Goal: Task Accomplishment & Management: Manage account settings

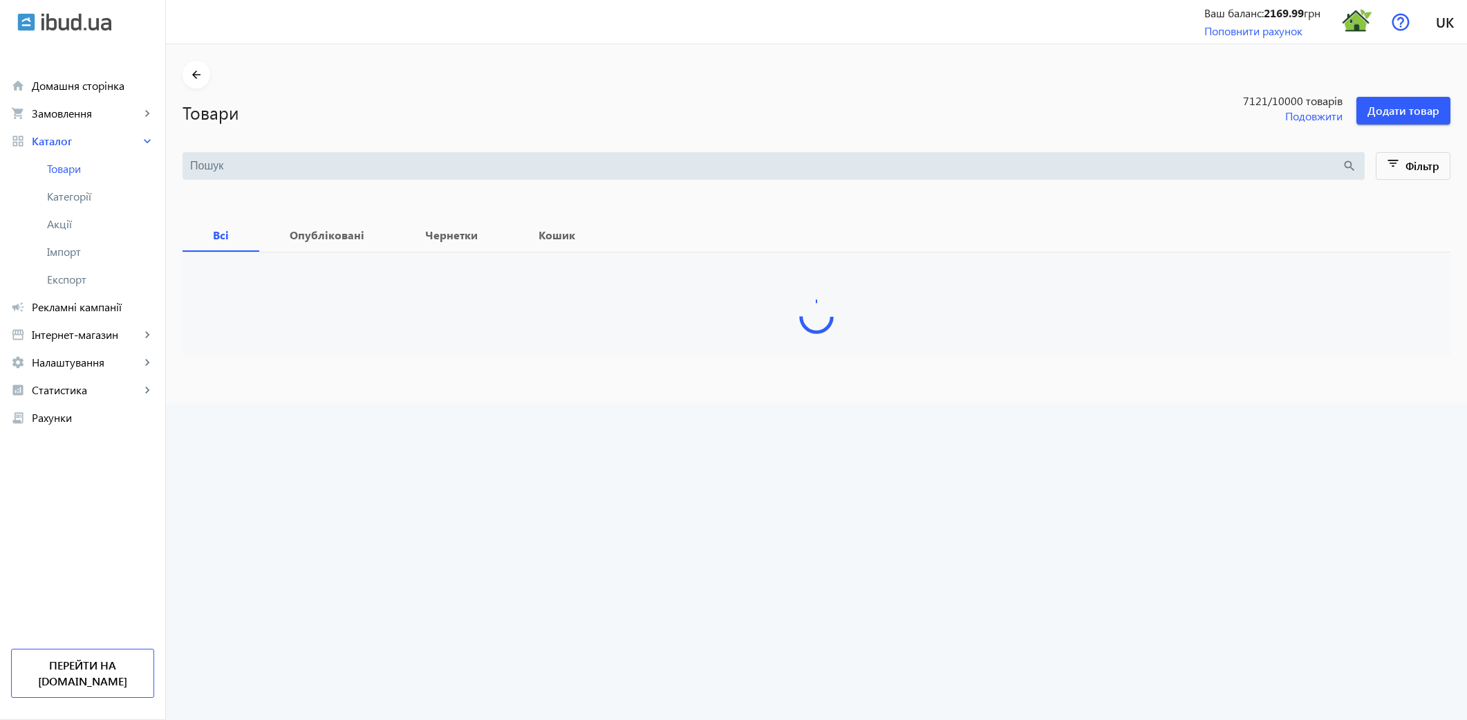
type input "Ambras"
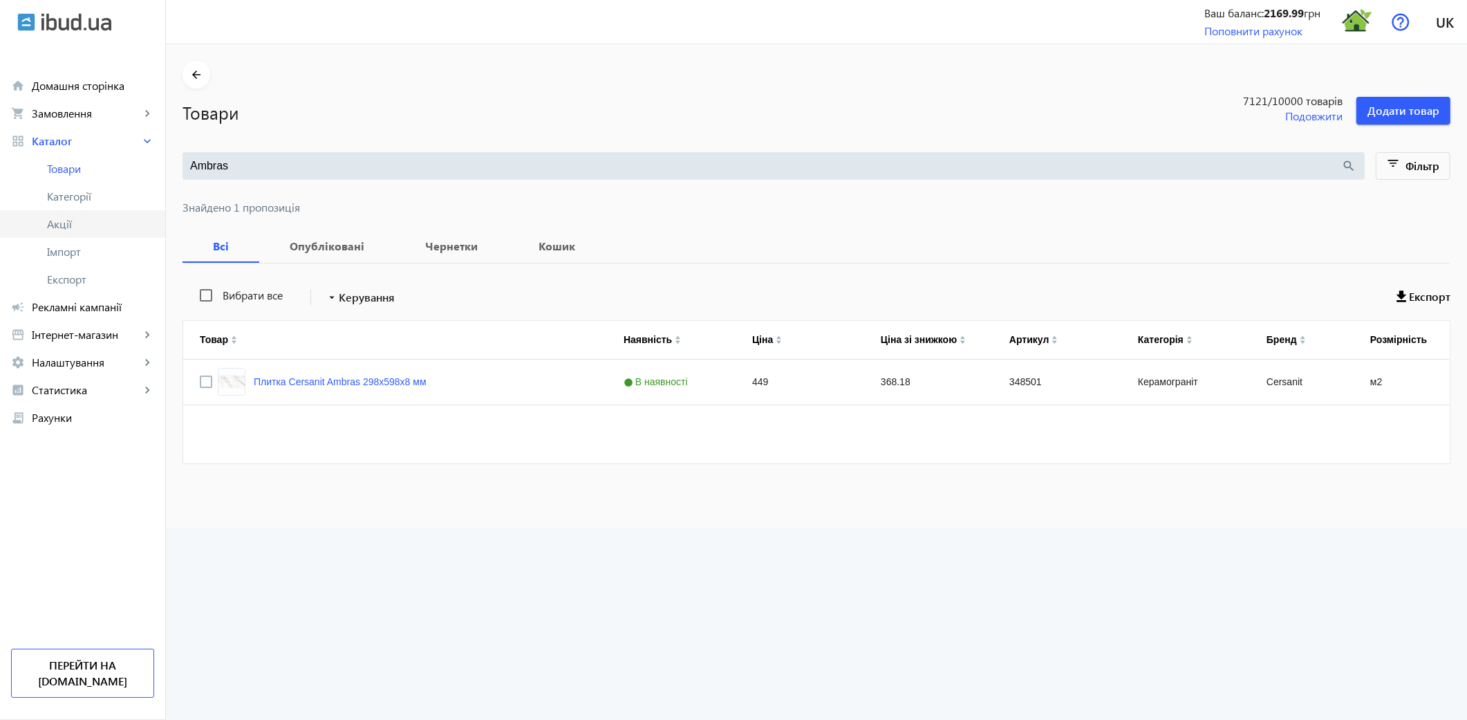
click at [81, 229] on span "Акції" at bounding box center [100, 224] width 107 height 14
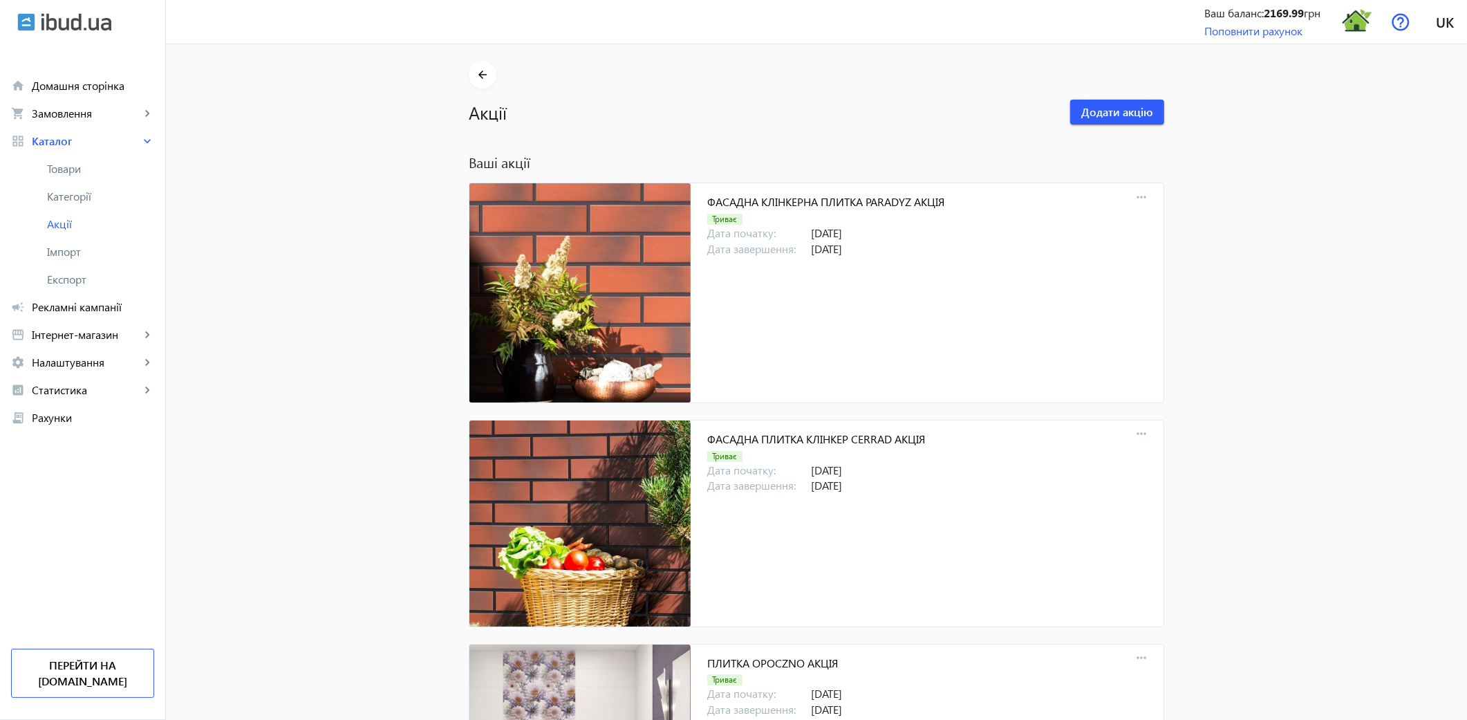
scroll to position [7888, 0]
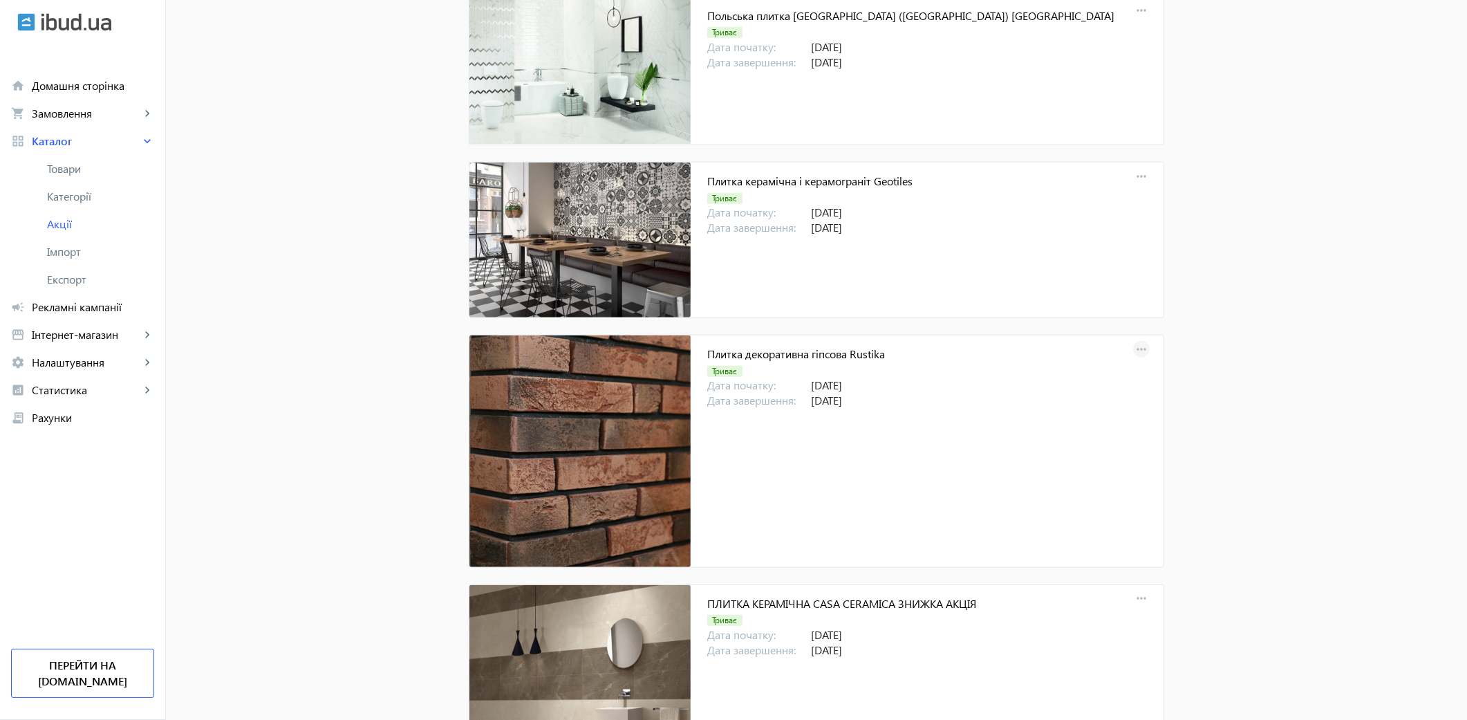
click at [1138, 355] on mat-icon "more_horiz" at bounding box center [1141, 349] width 19 height 19
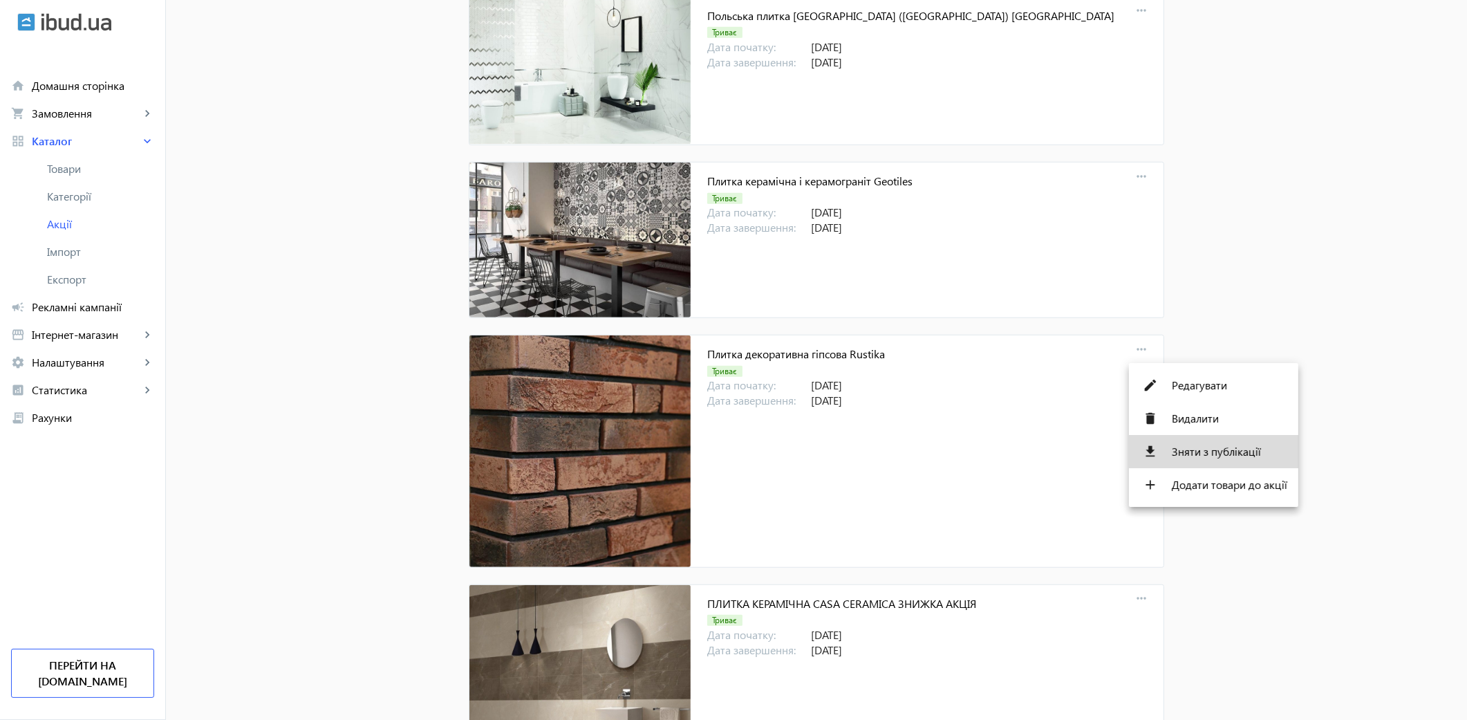
click at [1198, 459] on button "file_download Зняти з публікації" at bounding box center [1213, 451] width 169 height 33
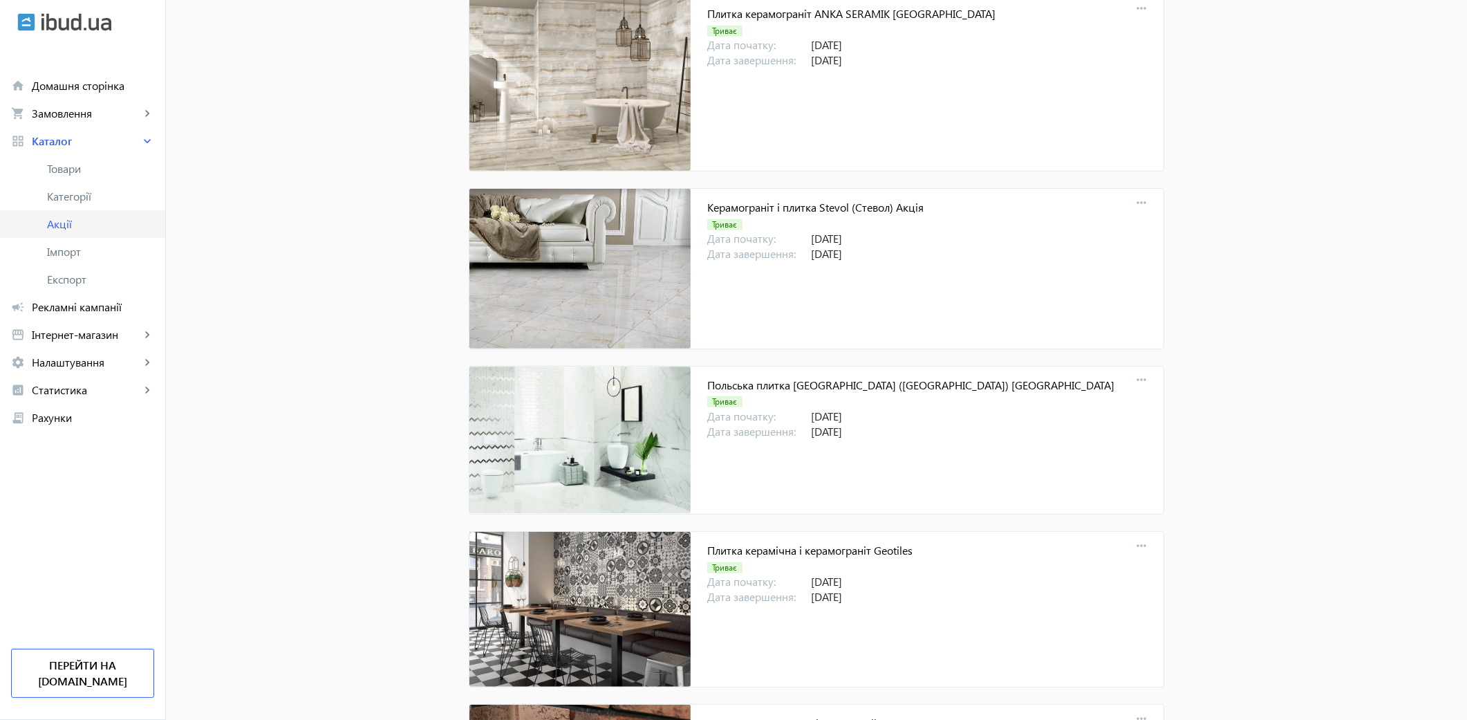
scroll to position [7350, 0]
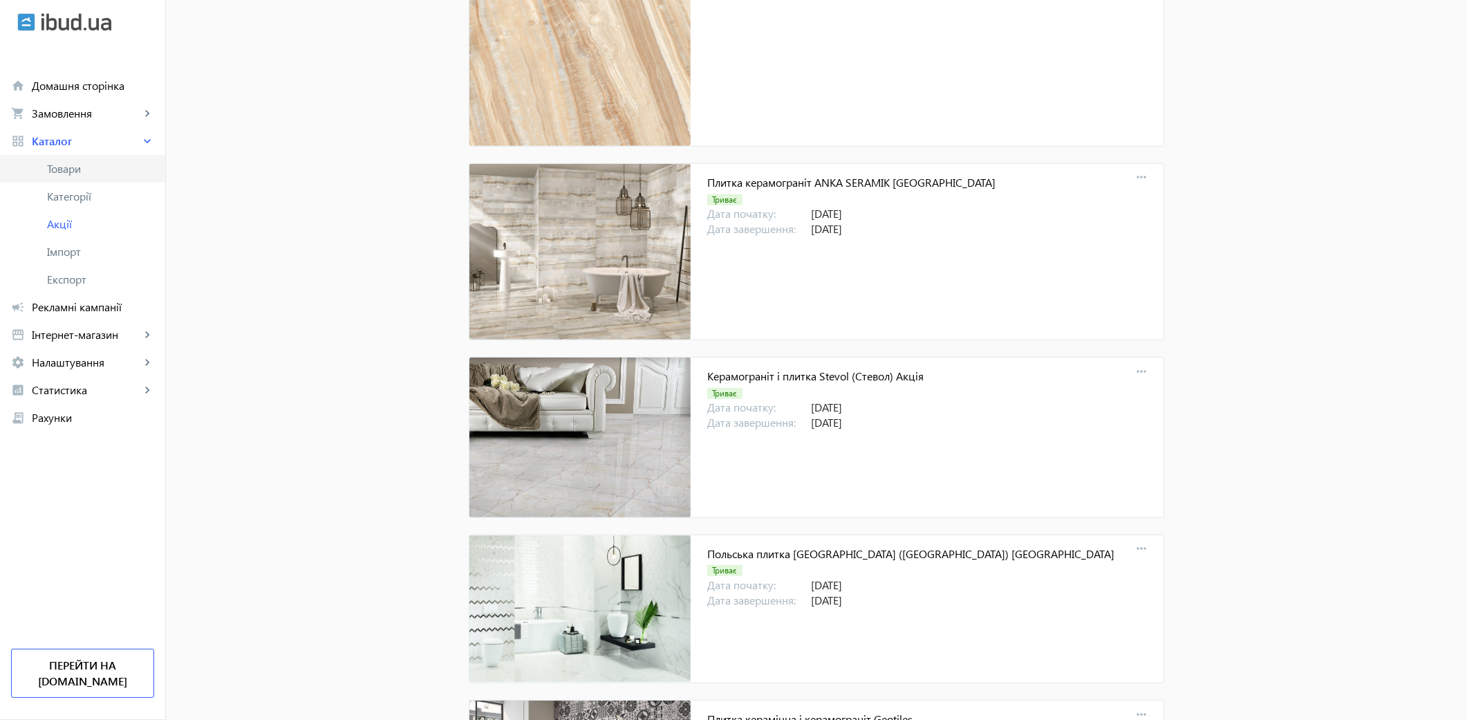
click at [71, 168] on span "Товари" at bounding box center [100, 169] width 107 height 14
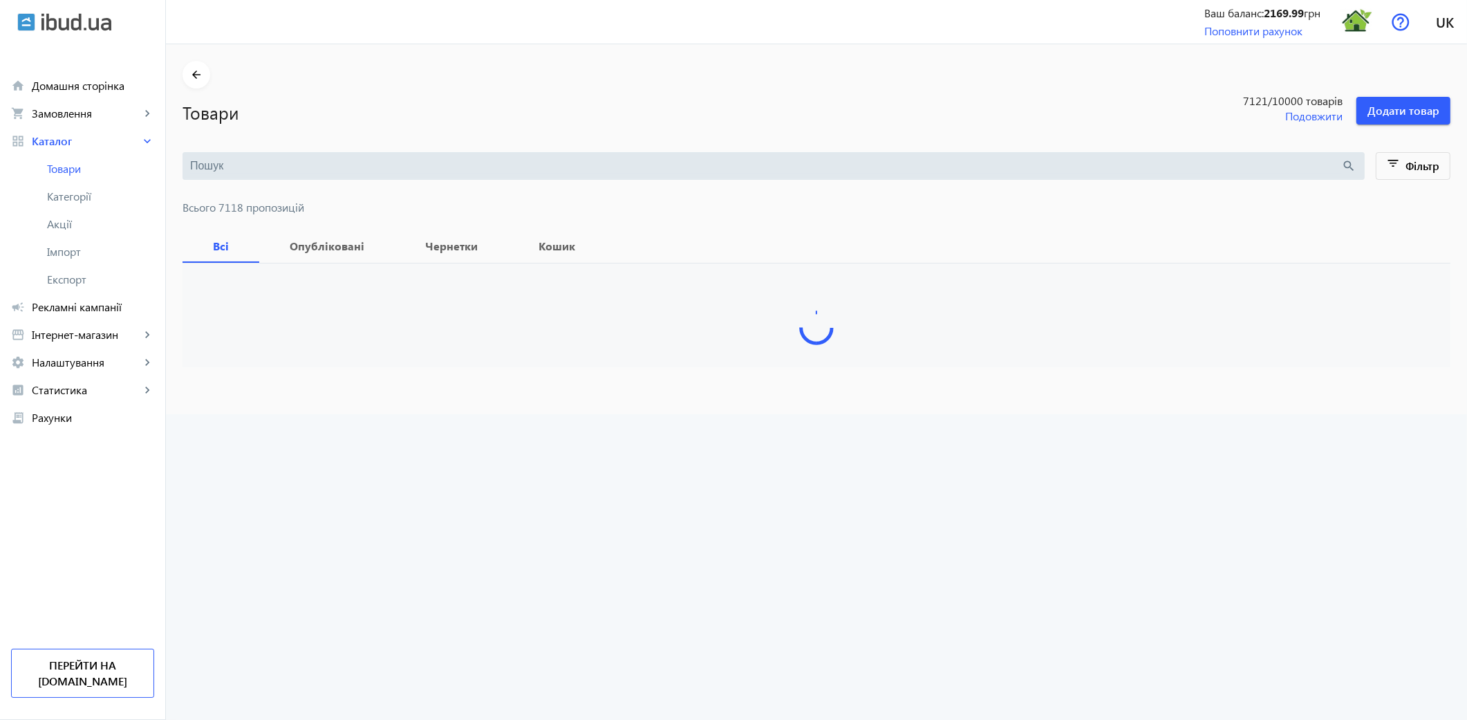
click at [207, 168] on input "search" at bounding box center [766, 165] width 1152 height 15
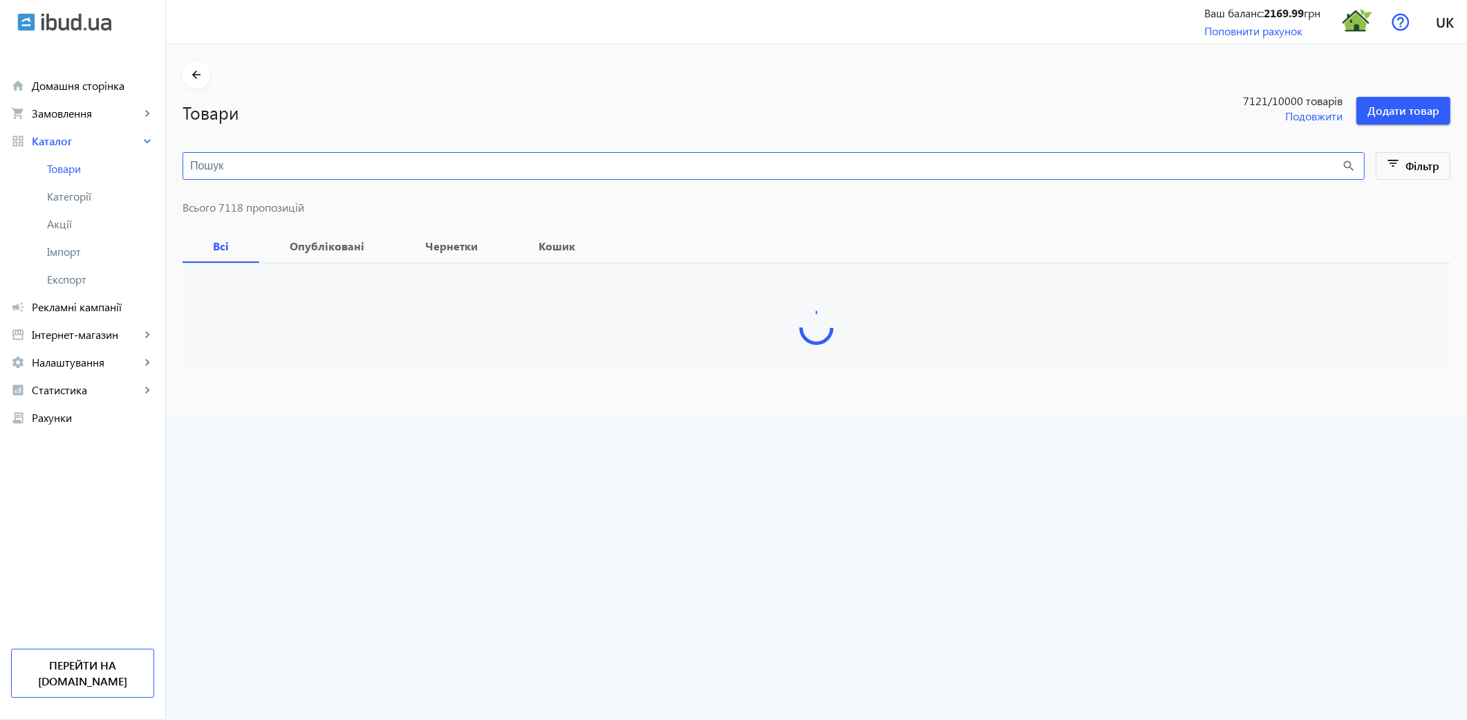
click at [187, 176] on div "search" at bounding box center [773, 166] width 1182 height 28
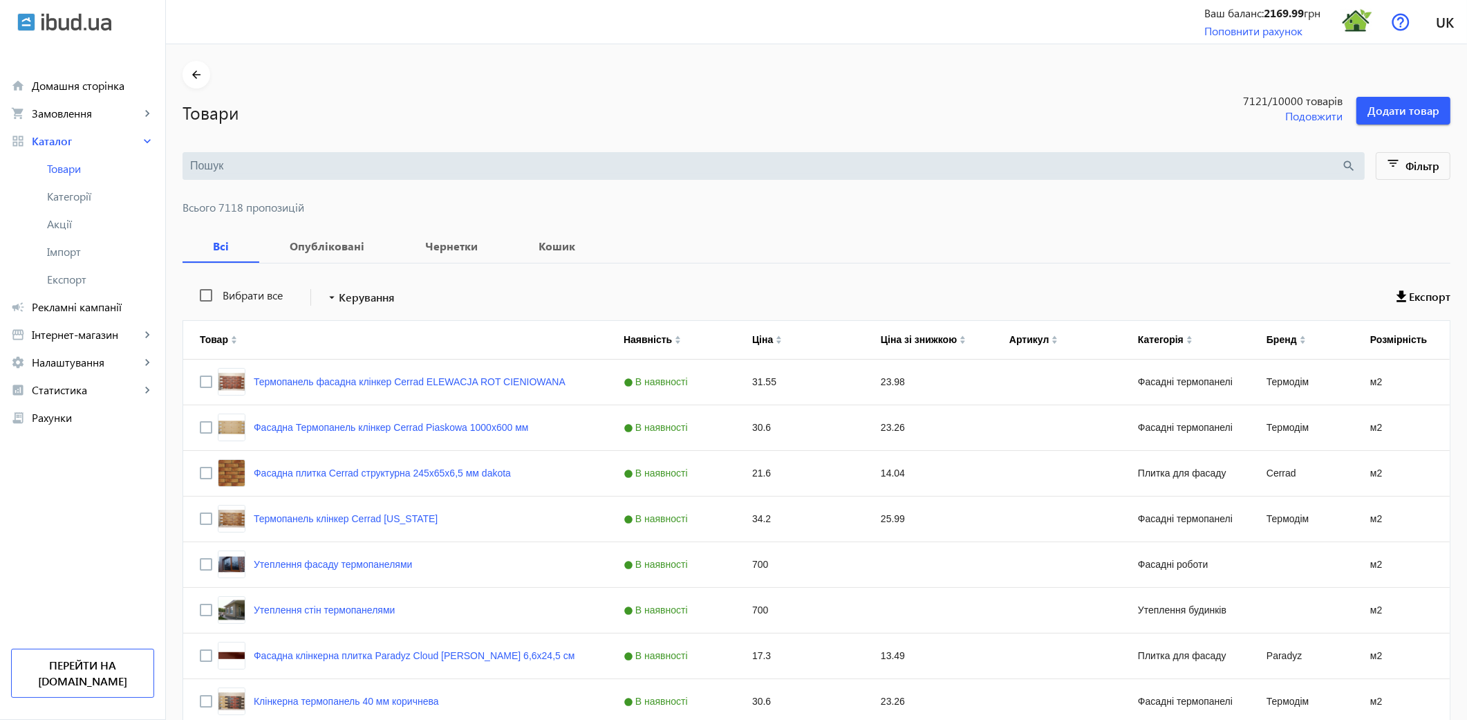
click at [194, 170] on input "search" at bounding box center [766, 165] width 1152 height 15
click at [223, 167] on input "search" at bounding box center [766, 165] width 1152 height 15
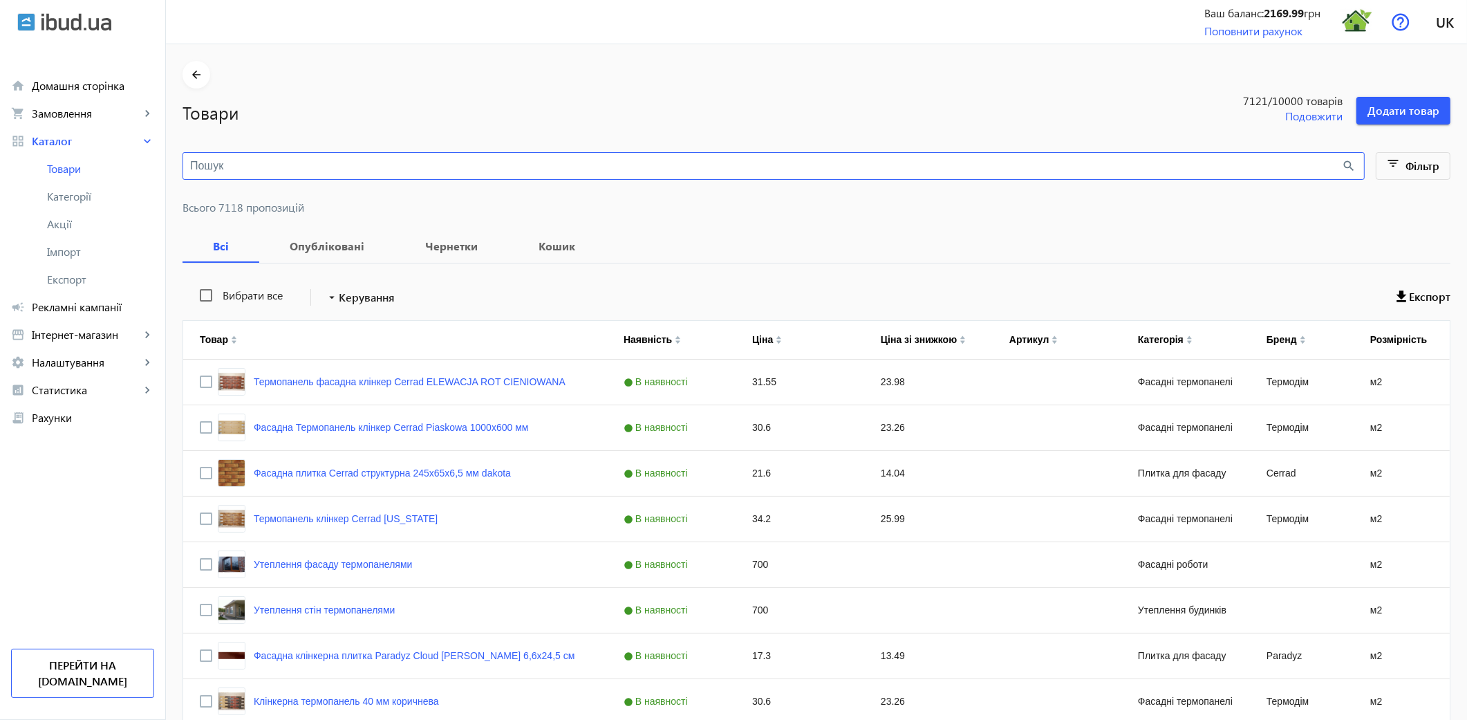
paste input "Rustika"
type input "Rustika"
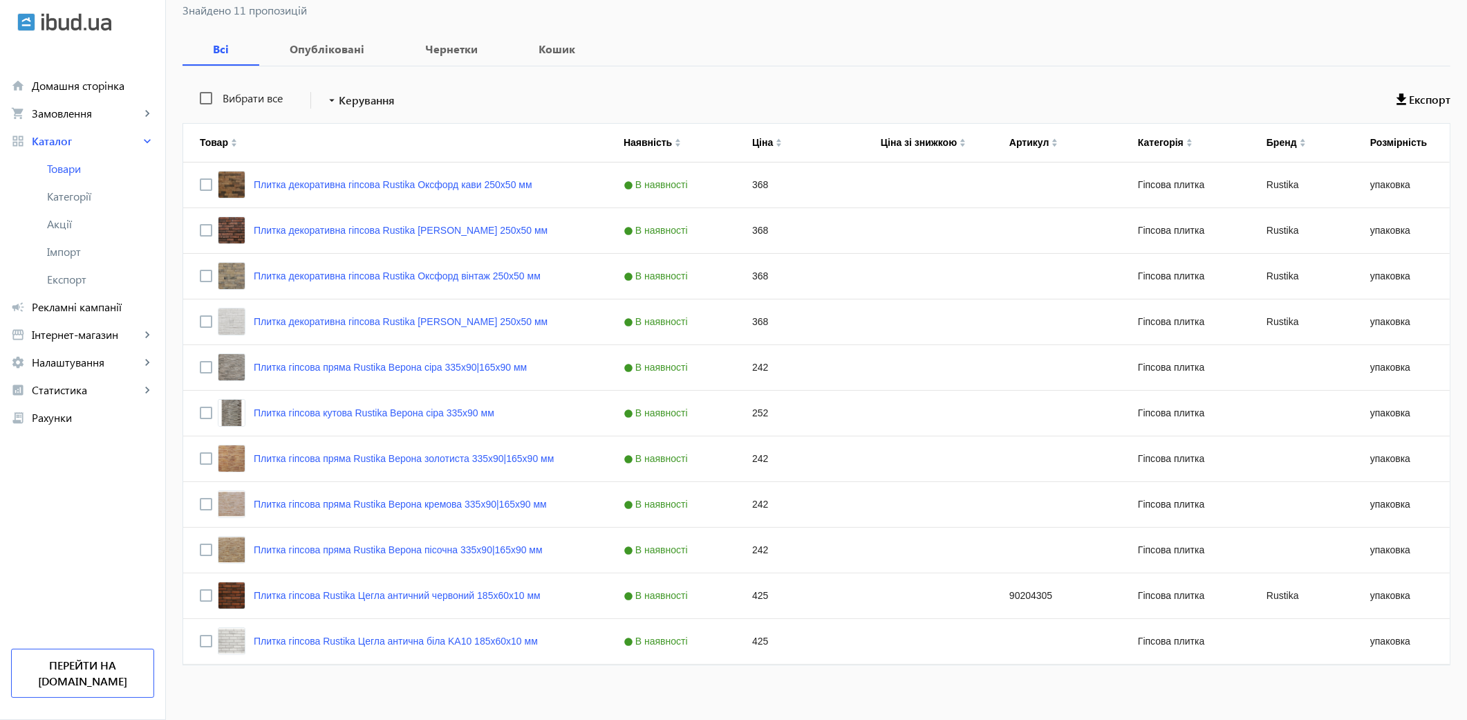
scroll to position [206, 0]
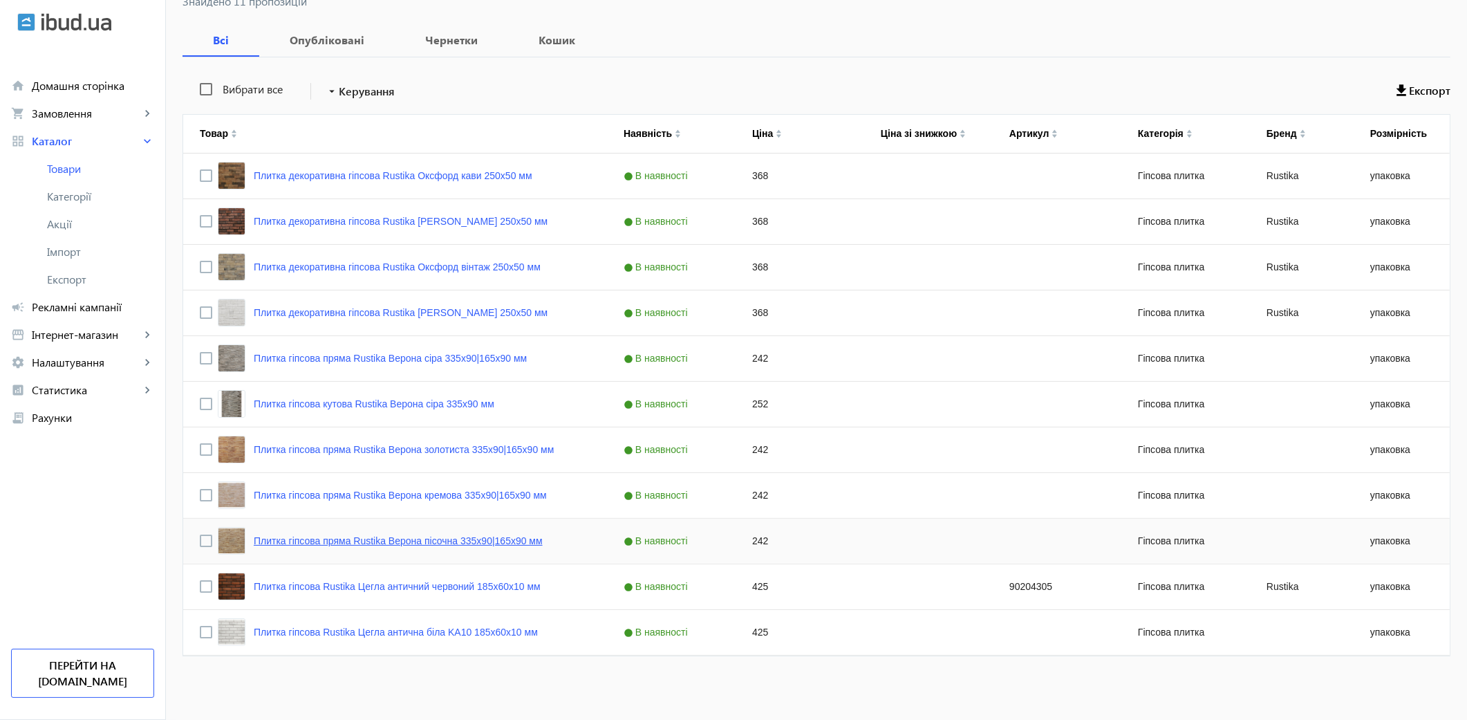
click at [448, 541] on link "Плитка гіпсова пряма Rustika Верона пісочна 335x90|165x90 мм" at bounding box center [398, 540] width 289 height 11
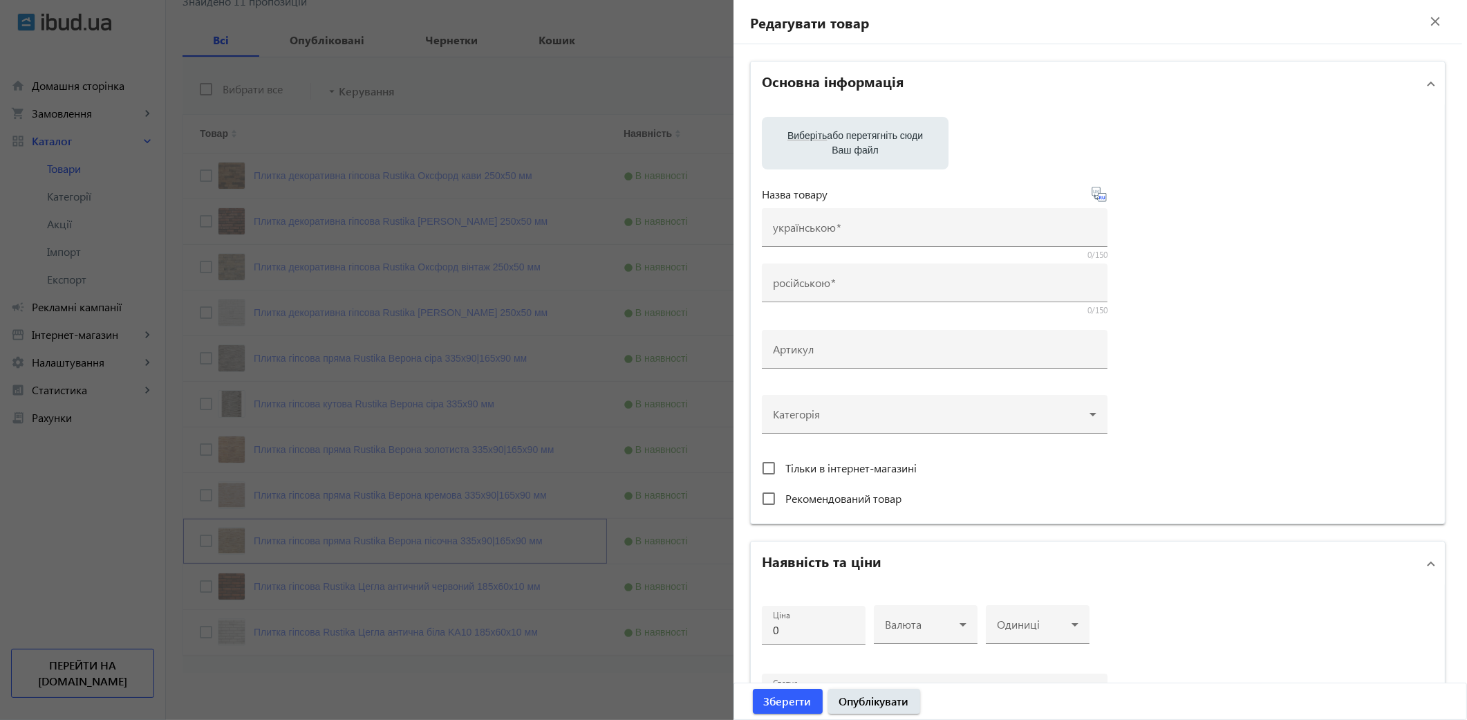
type input "Плитка гіпсова пряма Rustika Верона пісочна 335x90|165x90 мм"
type input "Плитка гипсовая прямая Rustika [PERSON_NAME] 335x90|165x90 мм"
type input "242"
type input "25"
type input "100"
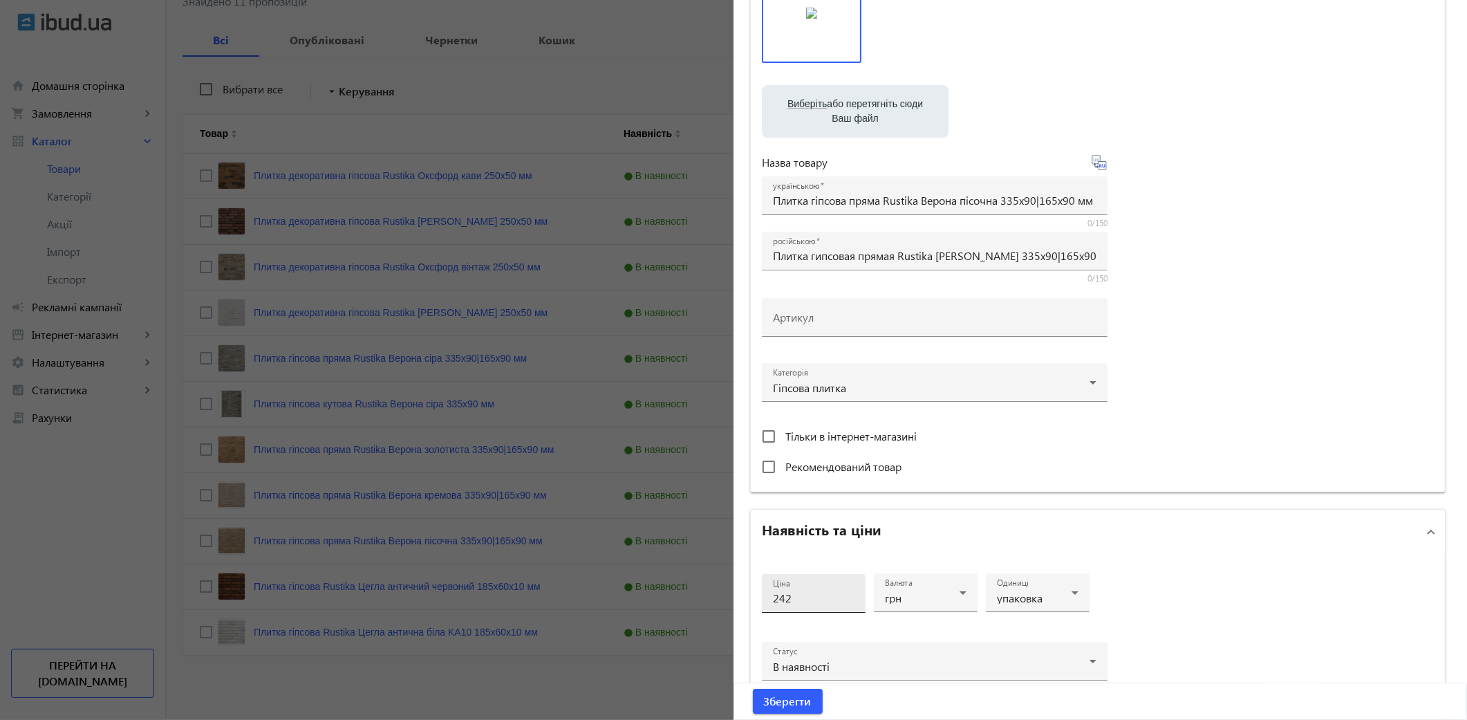
click at [810, 590] on input "242" at bounding box center [814, 597] width 82 height 15
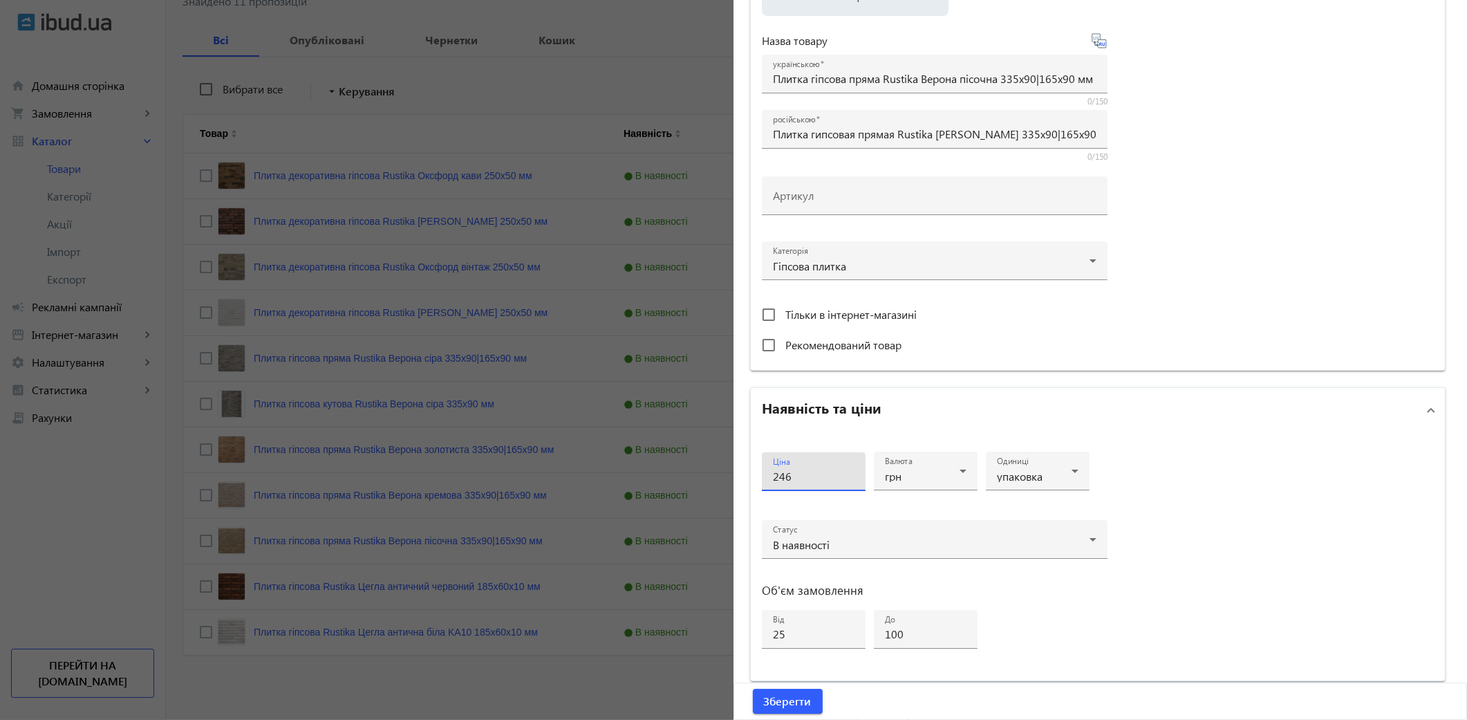
type input "246"
click at [753, 689] on button "Зберегти" at bounding box center [788, 701] width 70 height 25
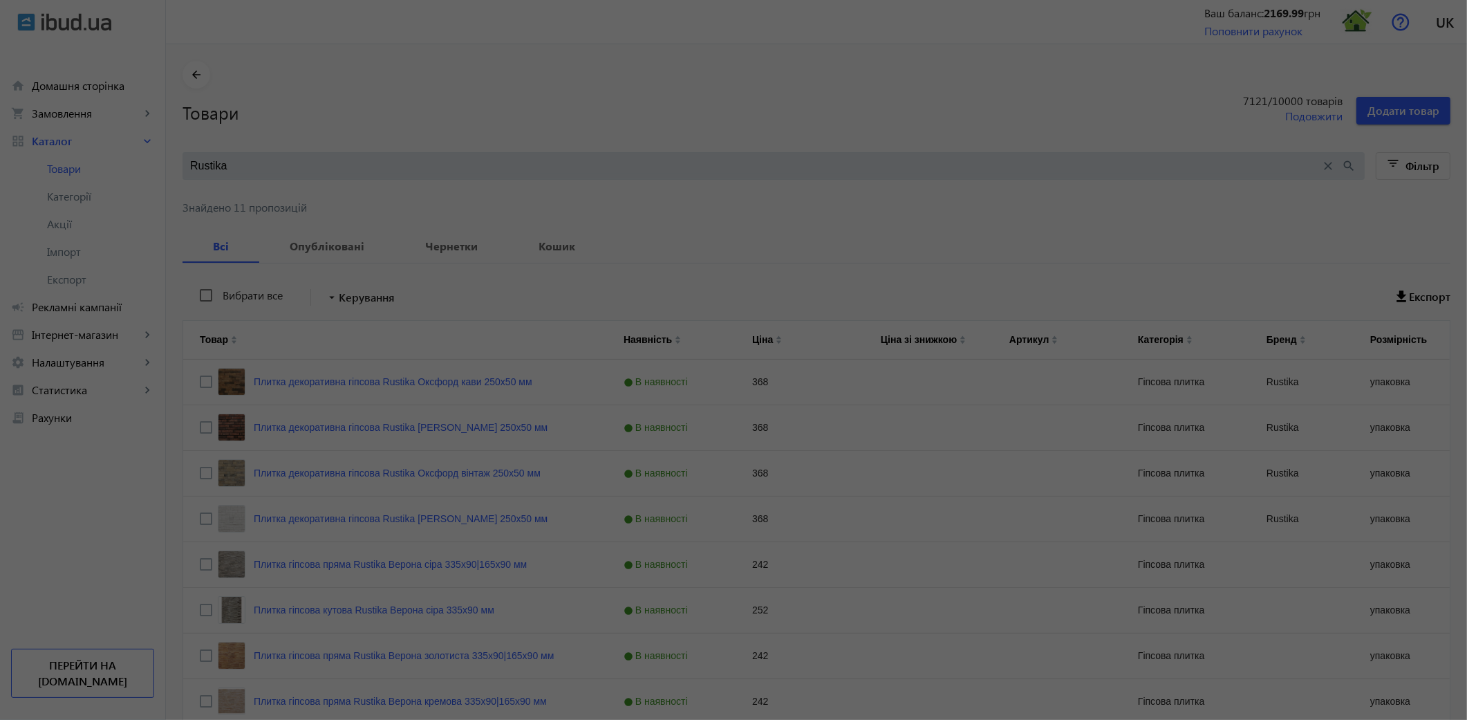
scroll to position [0, 0]
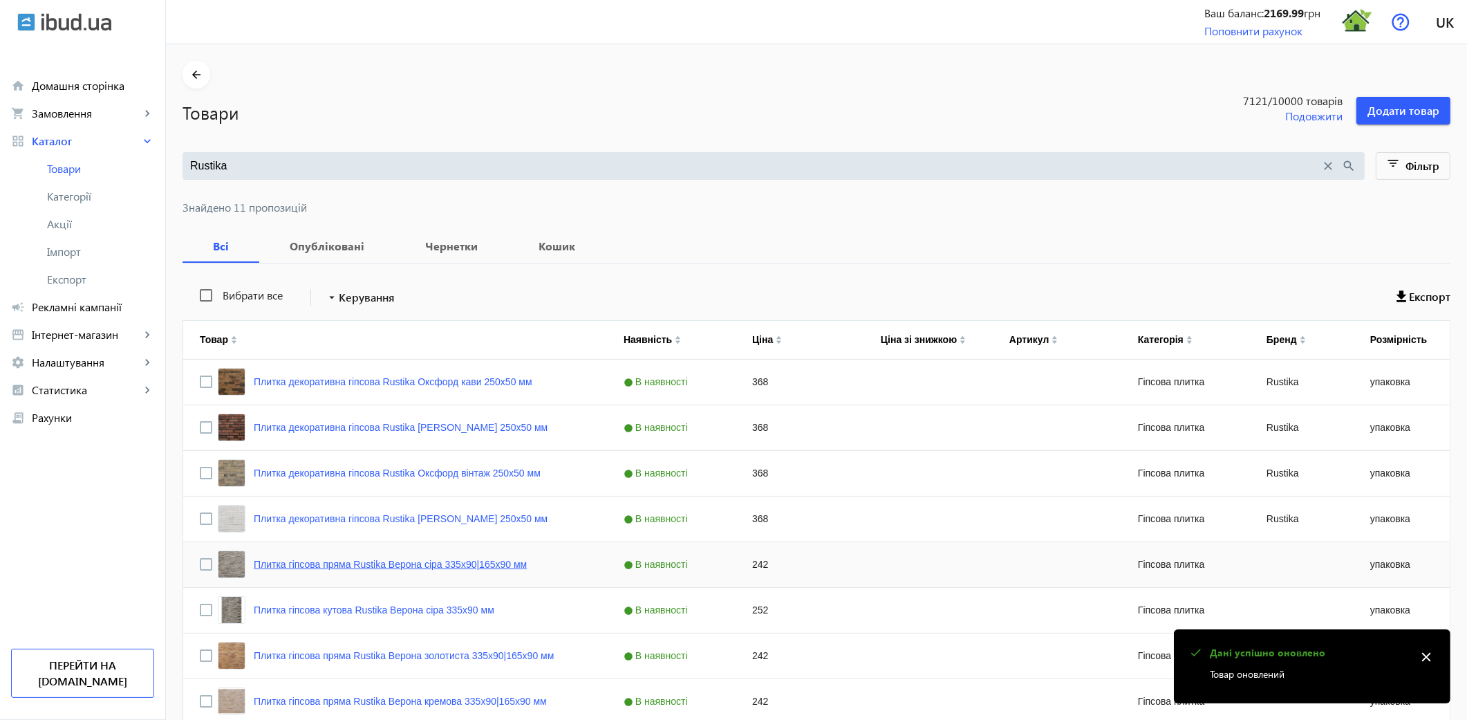
click at [409, 568] on link "Плитка гіпсова пряма Rustika Верона сіра 335x90|165x90 мм" at bounding box center [390, 564] width 273 height 11
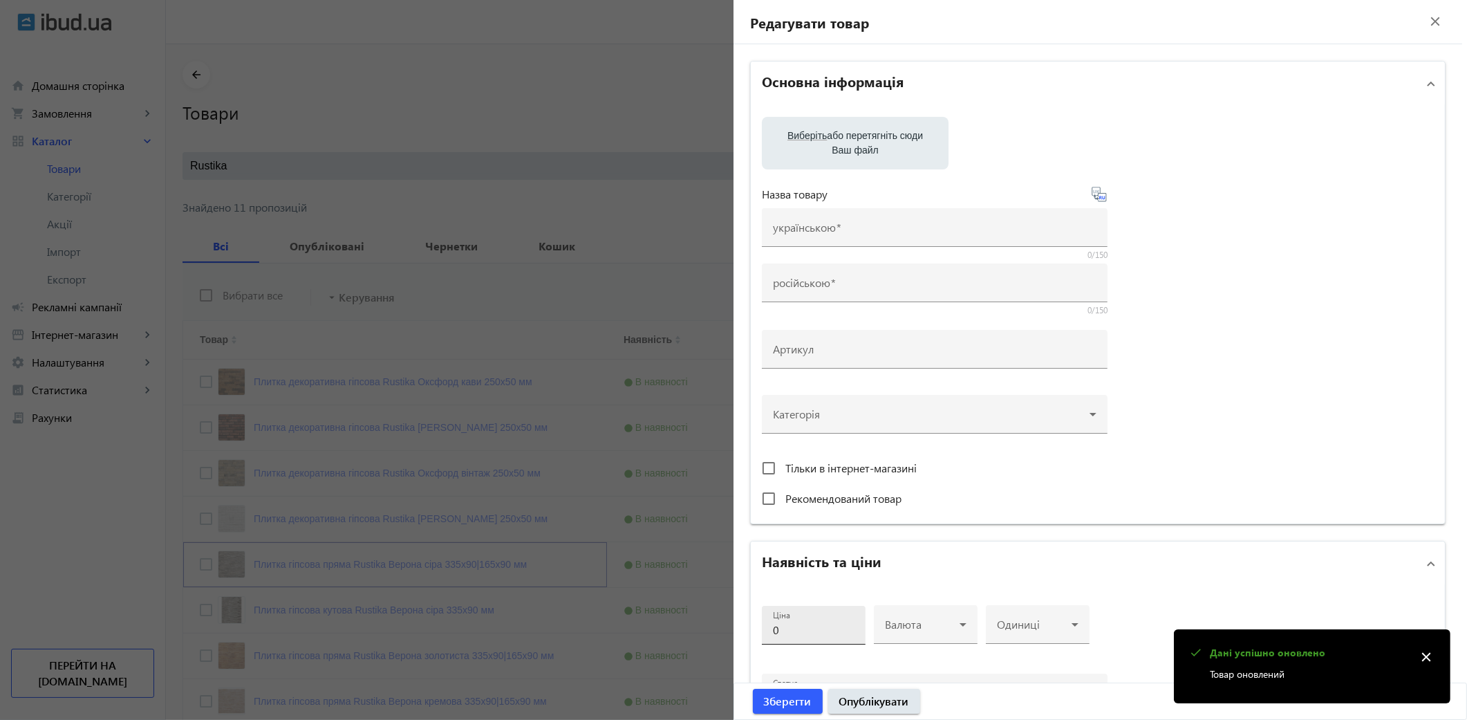
type input "Плитка гіпсова пряма Rustika Верона сіра 335x90|165x90 мм"
type input "Плитка гипсовая прямая Rustika Верона серая 335x90|165x90 мм"
type input "242"
type input "25"
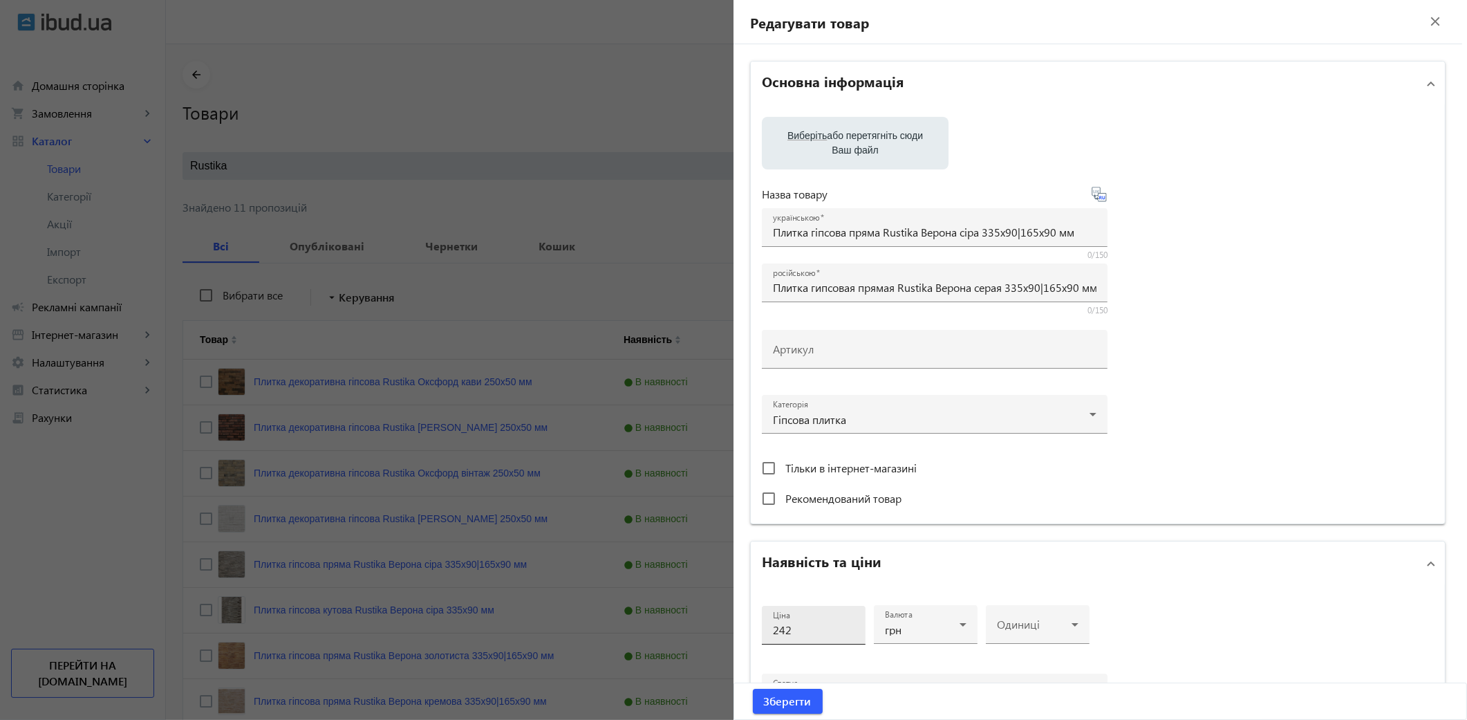
click at [794, 628] on input "242" at bounding box center [814, 629] width 82 height 15
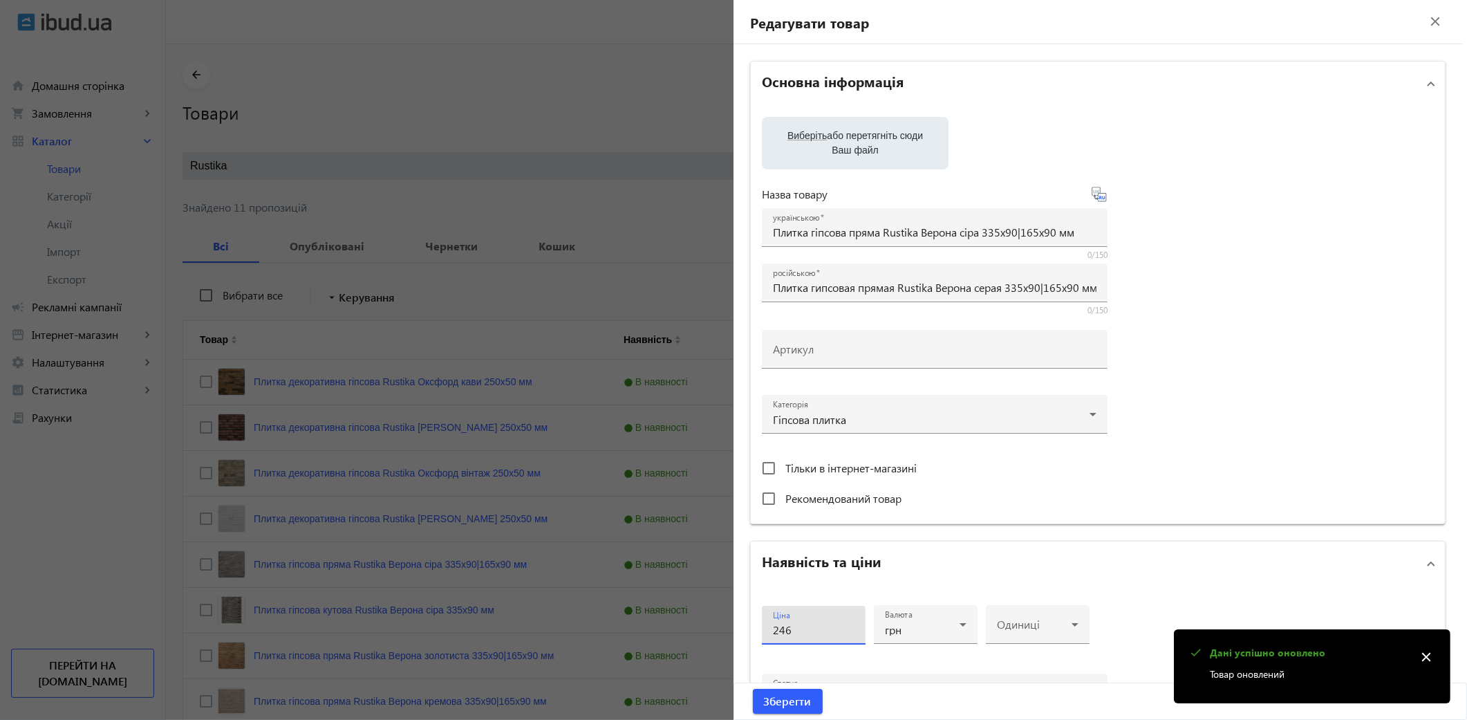
type input "246"
click at [753, 689] on button "Зберегти" at bounding box center [788, 701] width 70 height 25
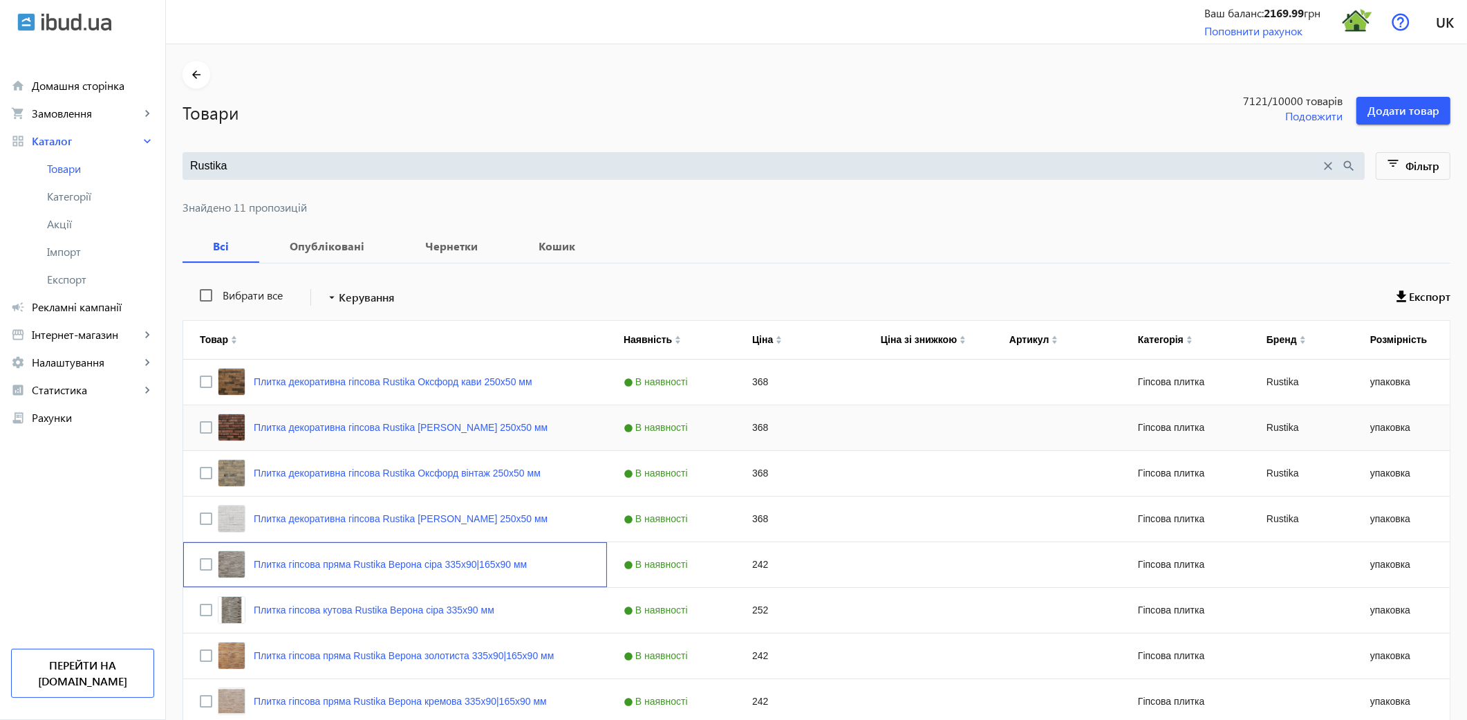
scroll to position [153, 0]
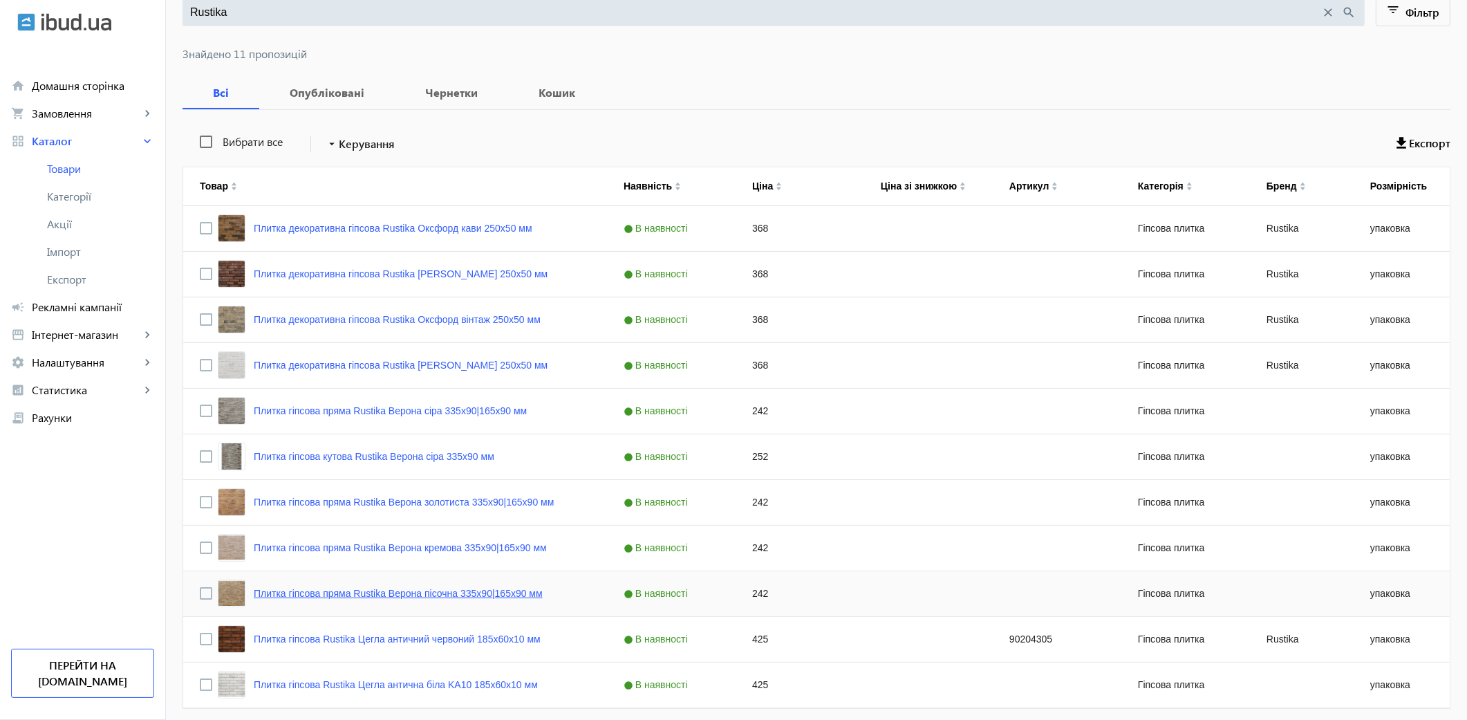
click at [444, 592] on link "Плитка гіпсова пряма Rustika Верона пісочна 335x90|165x90 мм" at bounding box center [398, 593] width 289 height 11
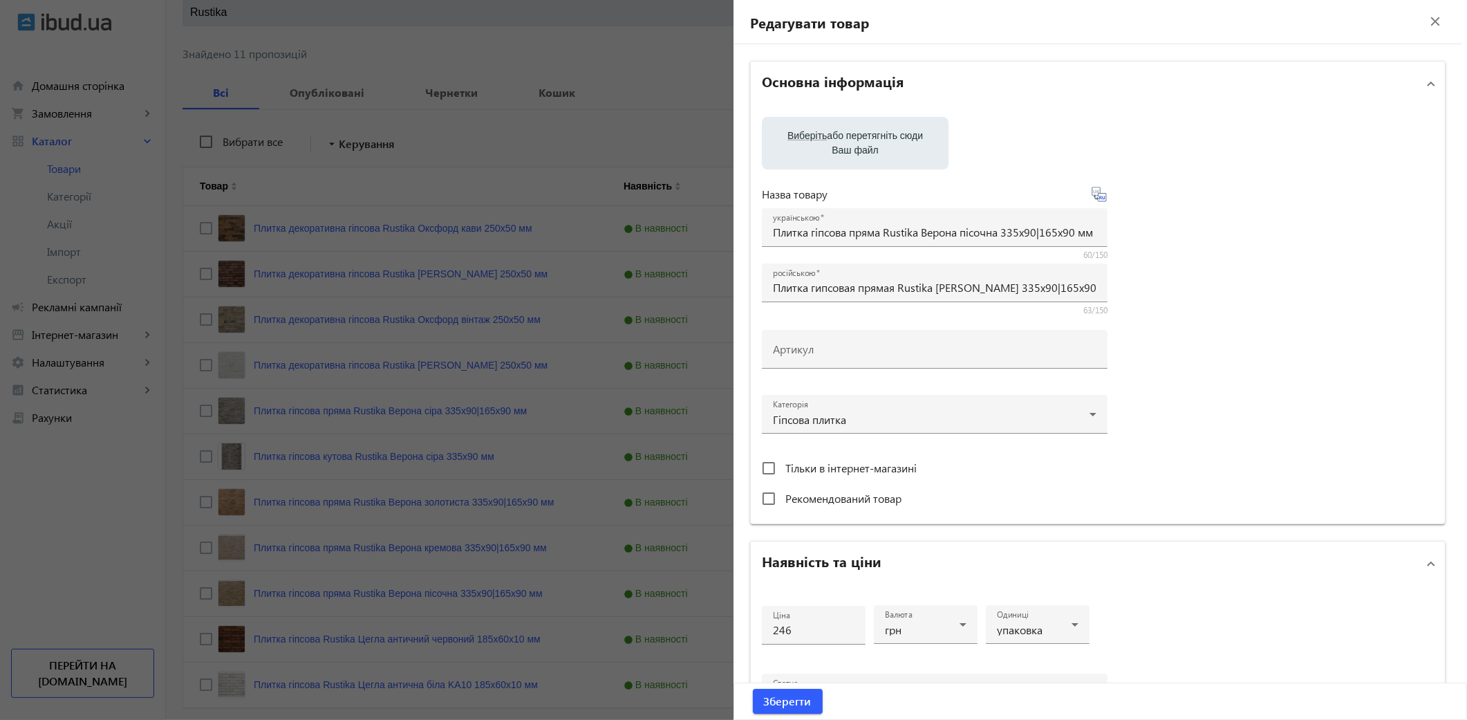
click at [706, 440] on div at bounding box center [733, 360] width 1467 height 720
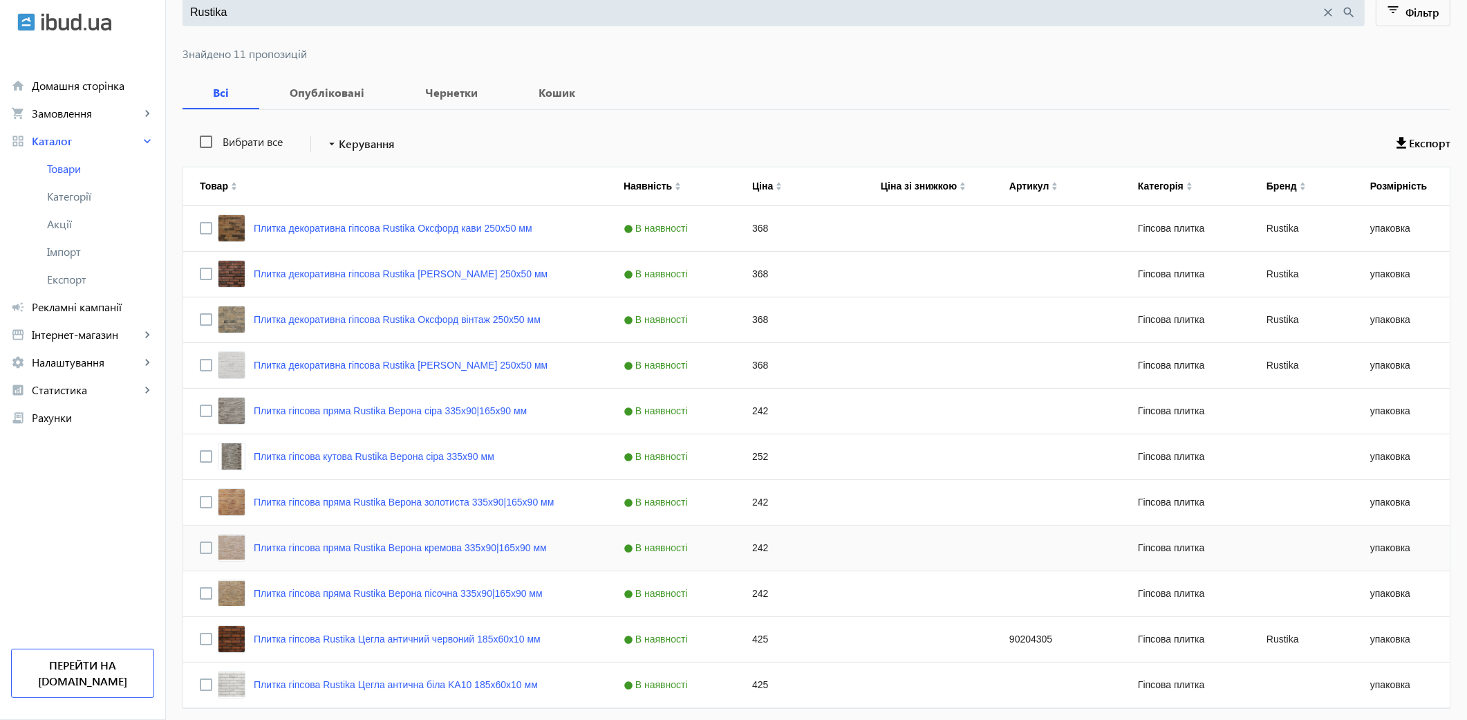
click at [362, 550] on link "Плитка гіпсова пряма Rustika Верона кремова 335x90|165x90 мм" at bounding box center [400, 547] width 293 height 11
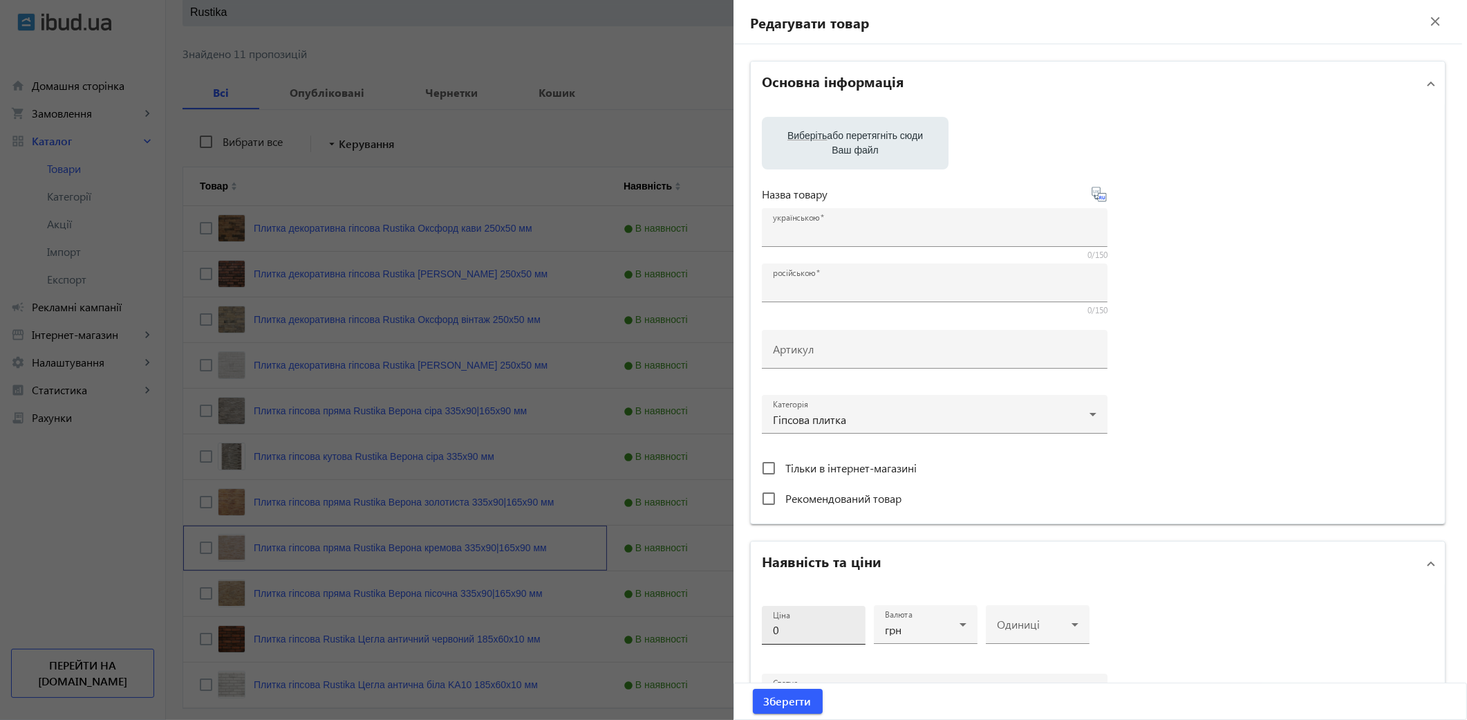
type input "Плитка гіпсова пряма Rustika Верона кремова 335x90|165x90 мм"
type input "Плитка гипсовая прямая Rustika Верона кремовая 335x90|165x90 мм"
type input "242"
type input "25"
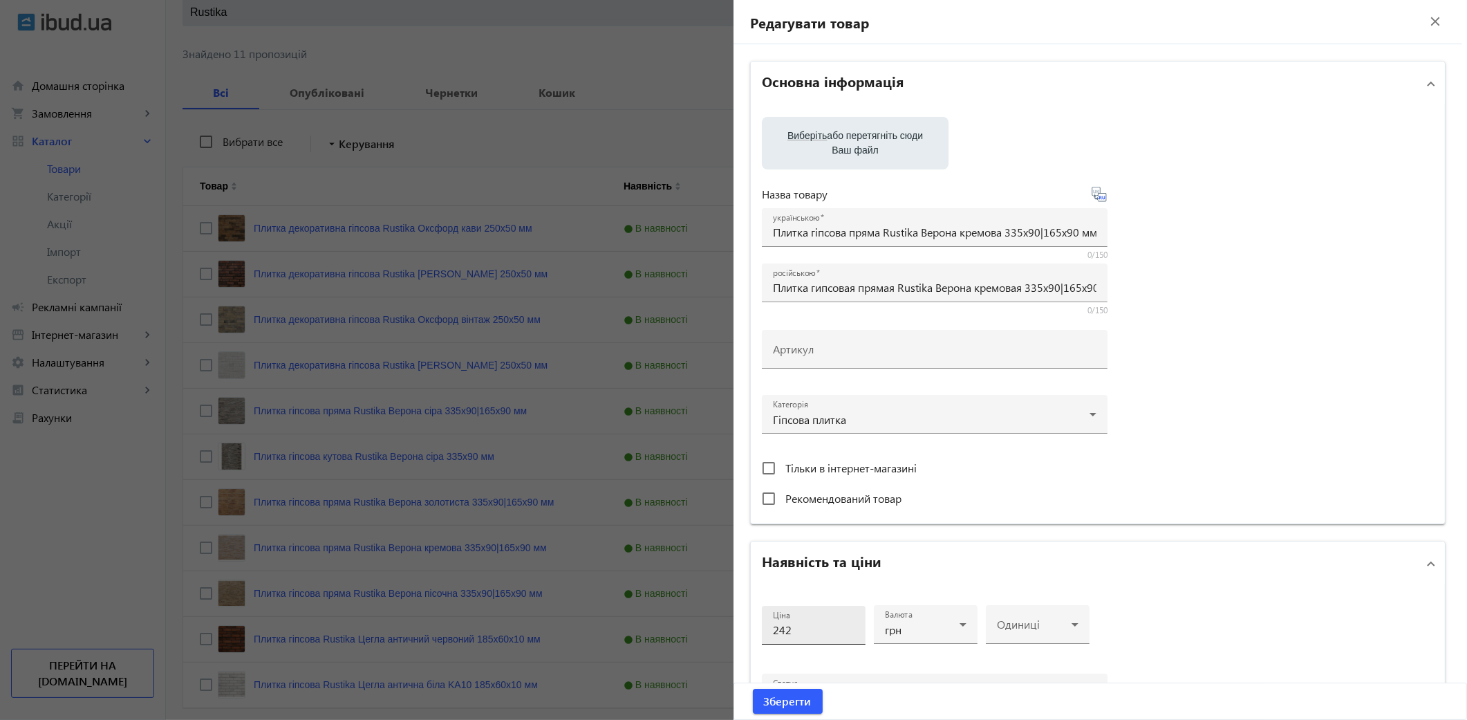
click at [802, 628] on input "242" at bounding box center [814, 629] width 82 height 15
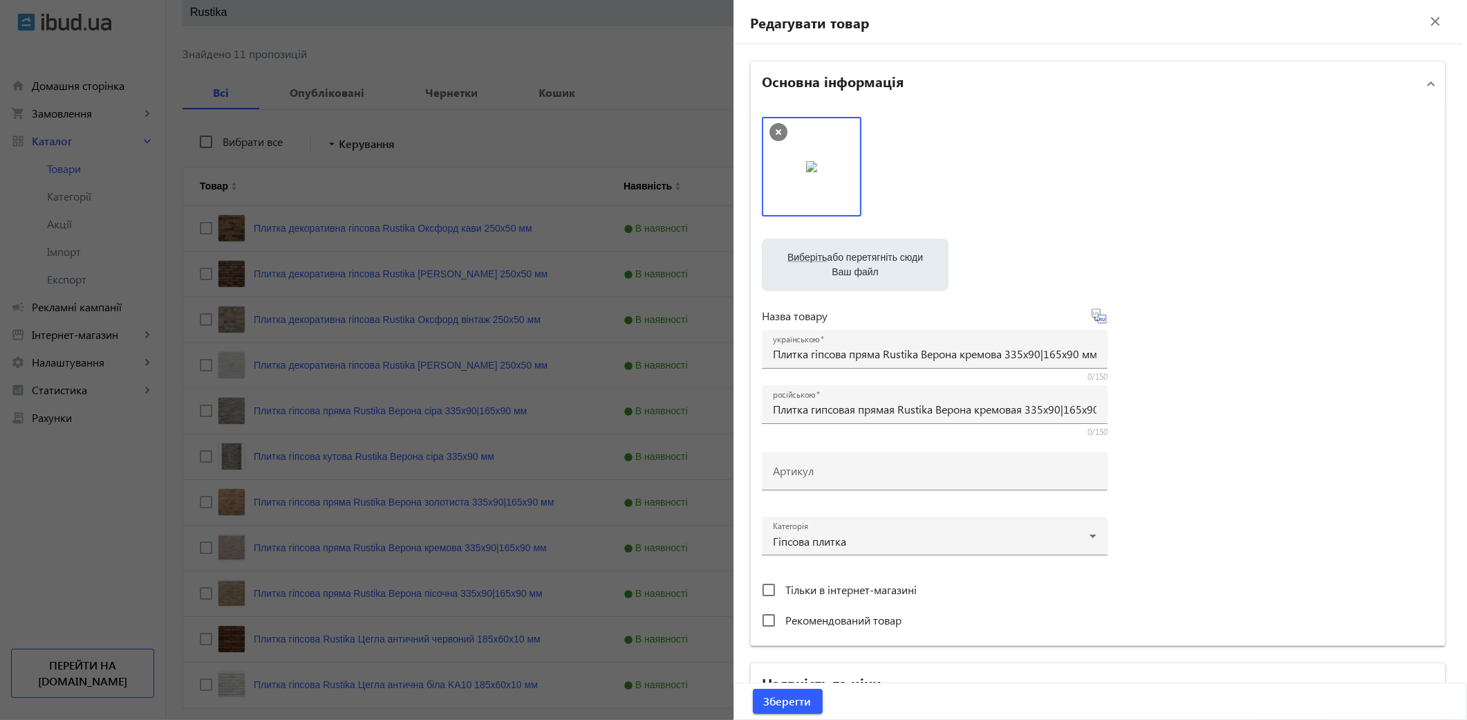
type input "246"
click at [753, 689] on button "Зберегти" at bounding box center [788, 701] width 70 height 25
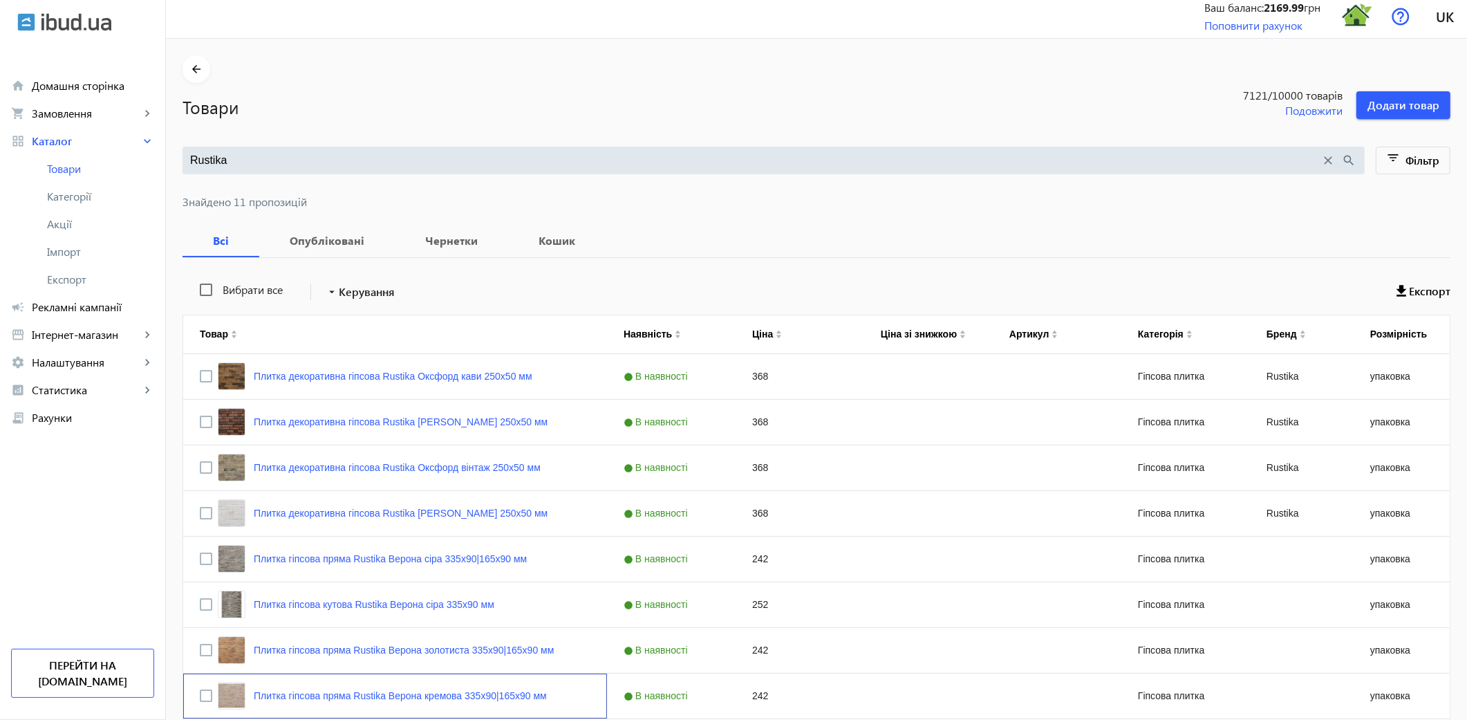
scroll to position [0, 0]
